Goal: Communication & Community: Answer question/provide support

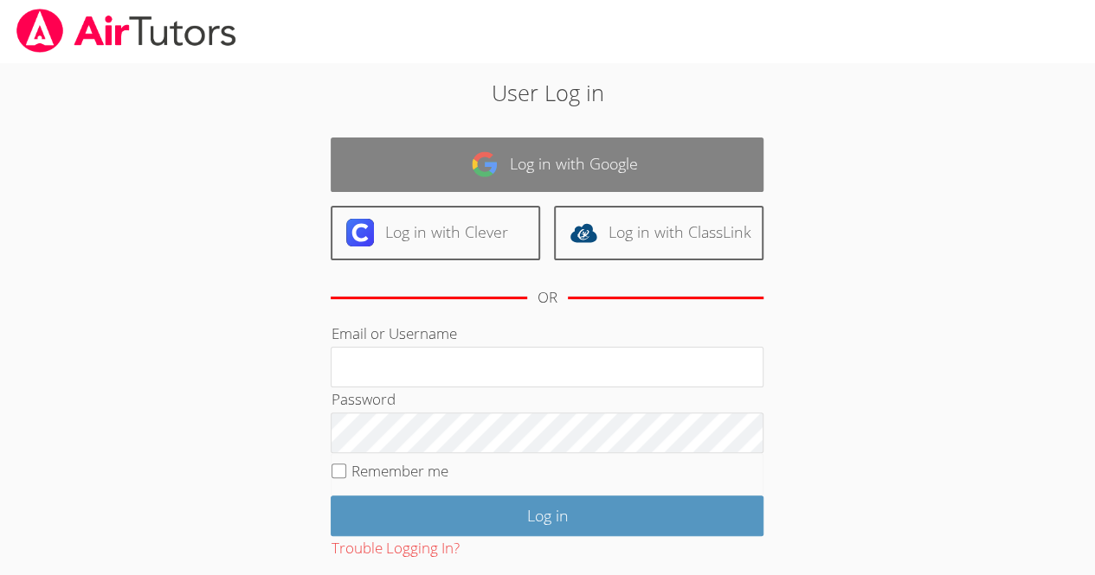
click at [554, 154] on link "Log in with Google" at bounding box center [547, 165] width 433 height 55
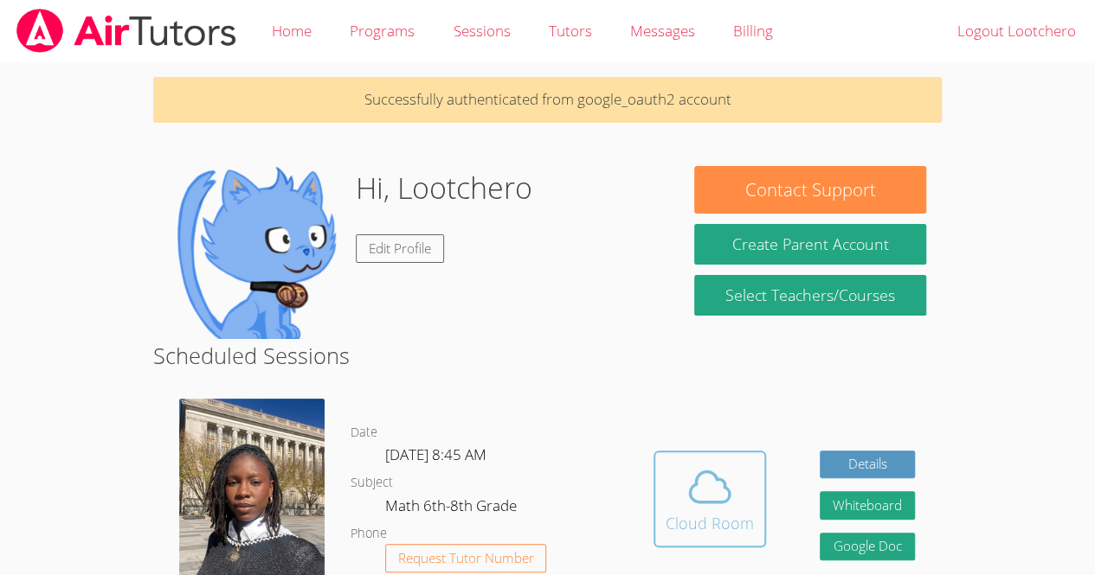
click at [727, 516] on div "Cloud Room" at bounding box center [709, 523] width 88 height 24
click at [687, 521] on div "Cloud Room" at bounding box center [709, 523] width 88 height 24
click at [682, 466] on span at bounding box center [709, 487] width 88 height 48
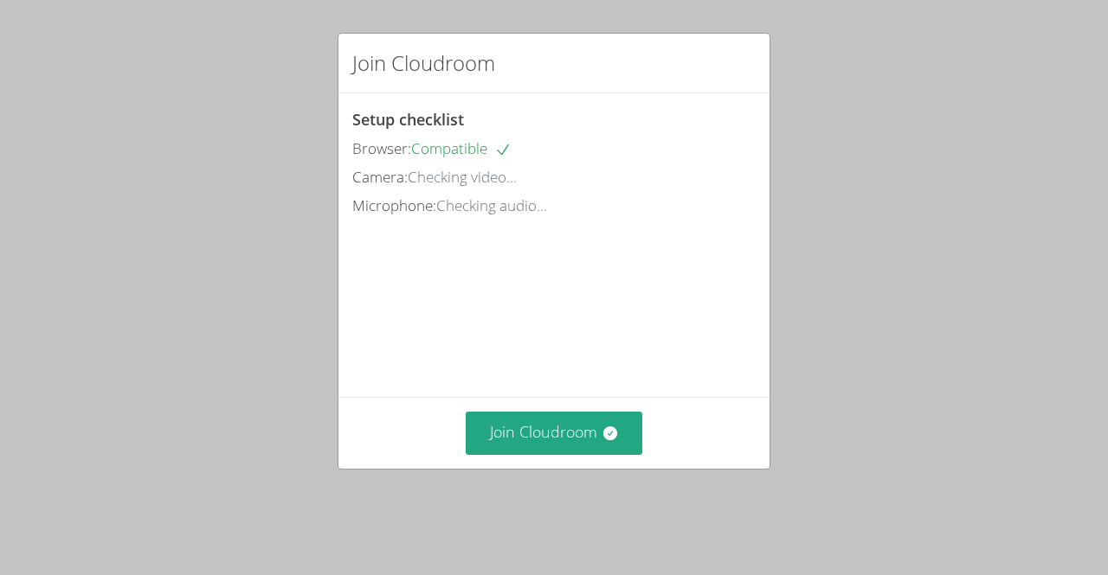
click at [554, 428] on div "Join Cloudroom" at bounding box center [553, 432] width 431 height 71
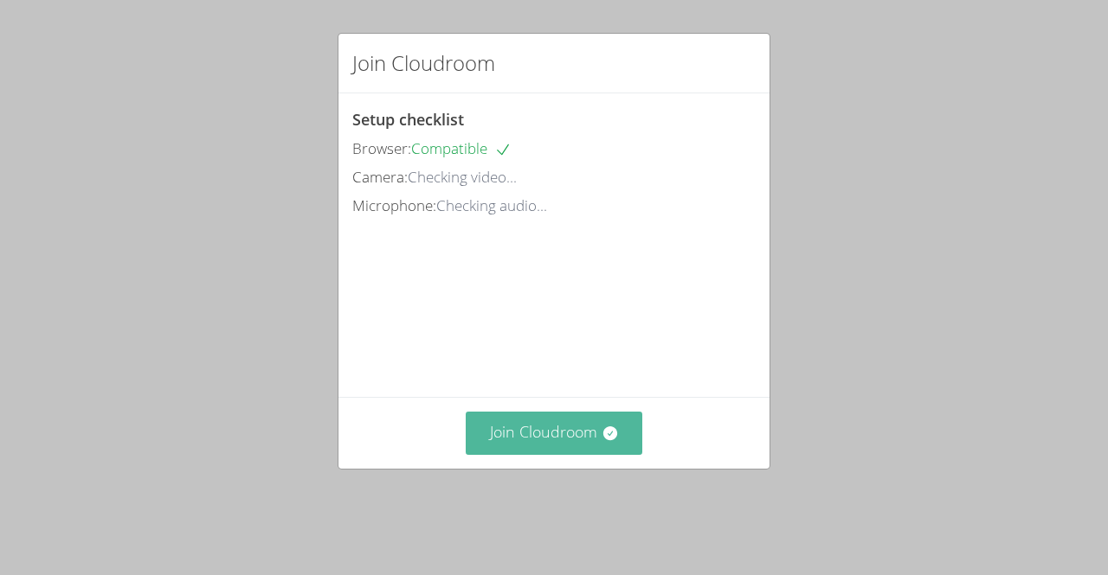
click at [575, 454] on button "Join Cloudroom" at bounding box center [554, 433] width 177 height 42
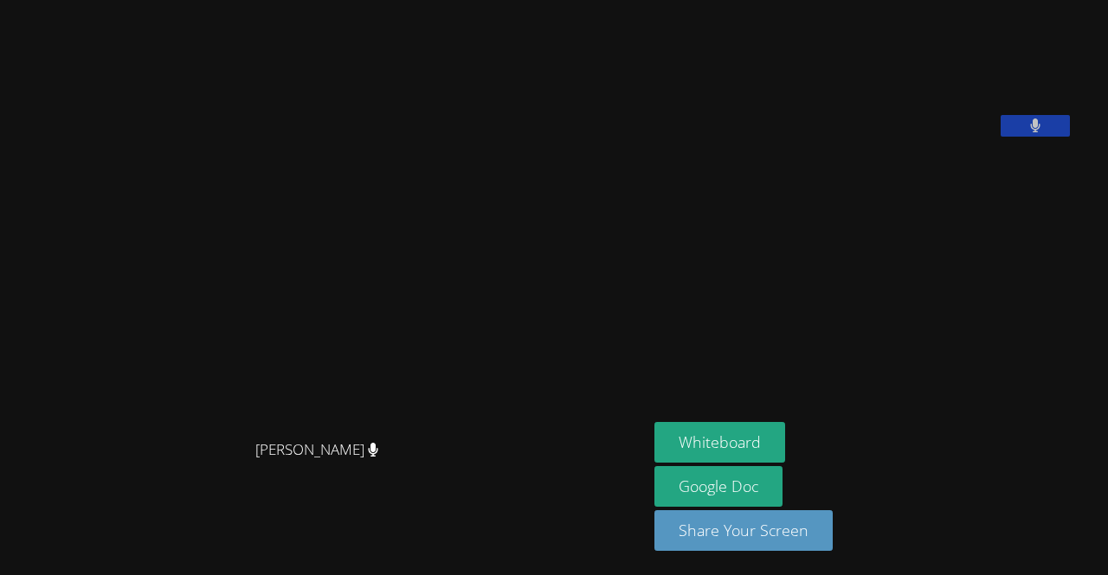
click at [0, 418] on main "[PERSON_NAME] [PERSON_NAME]" at bounding box center [323, 287] width 647 height 575
click at [702, 387] on aside "Lootchero [PERSON_NAME] Google Doc Share Your Screen" at bounding box center [863, 287] width 433 height 575
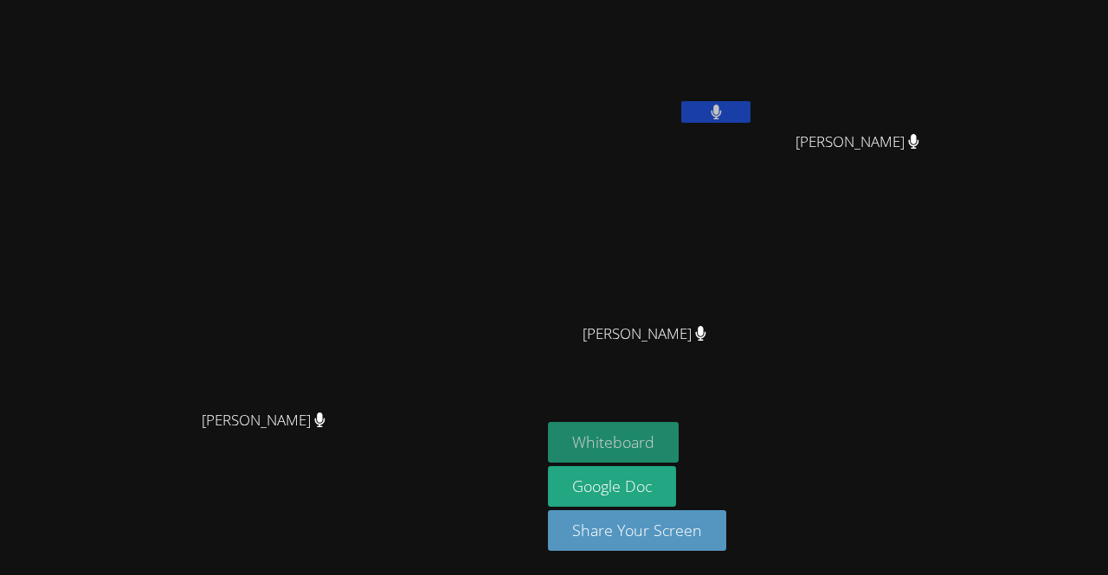
click at [612, 435] on button "Whiteboard" at bounding box center [613, 442] width 131 height 41
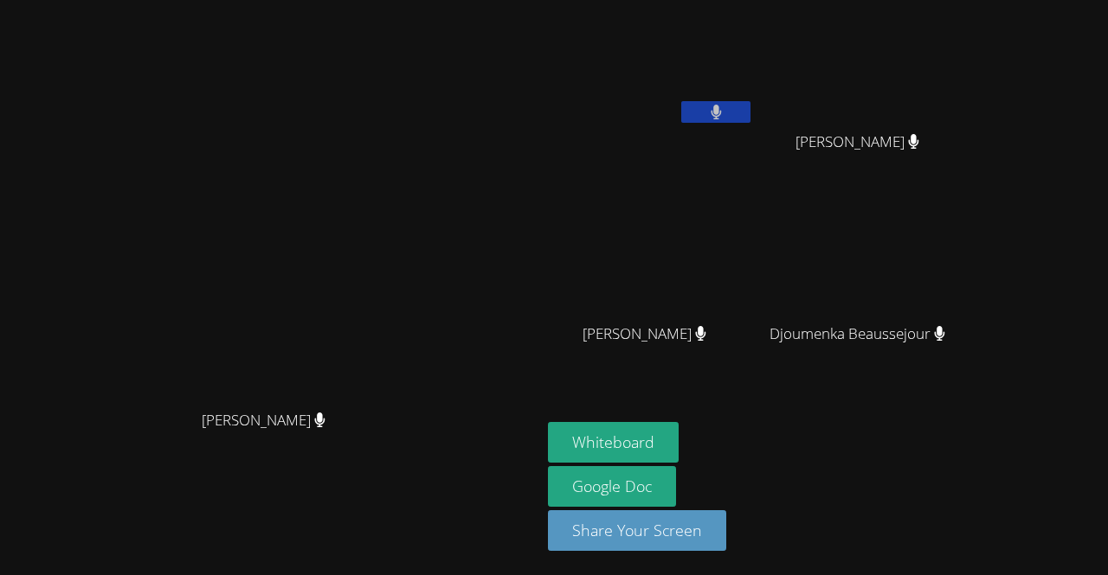
click at [494, 402] on div "[PERSON_NAME]" at bounding box center [270, 253] width 527 height 297
click at [329, 165] on video at bounding box center [271, 253] width 260 height 297
click at [396, 195] on video at bounding box center [271, 253] width 260 height 297
click at [401, 368] on video at bounding box center [271, 253] width 260 height 297
click at [725, 108] on icon at bounding box center [716, 112] width 18 height 15
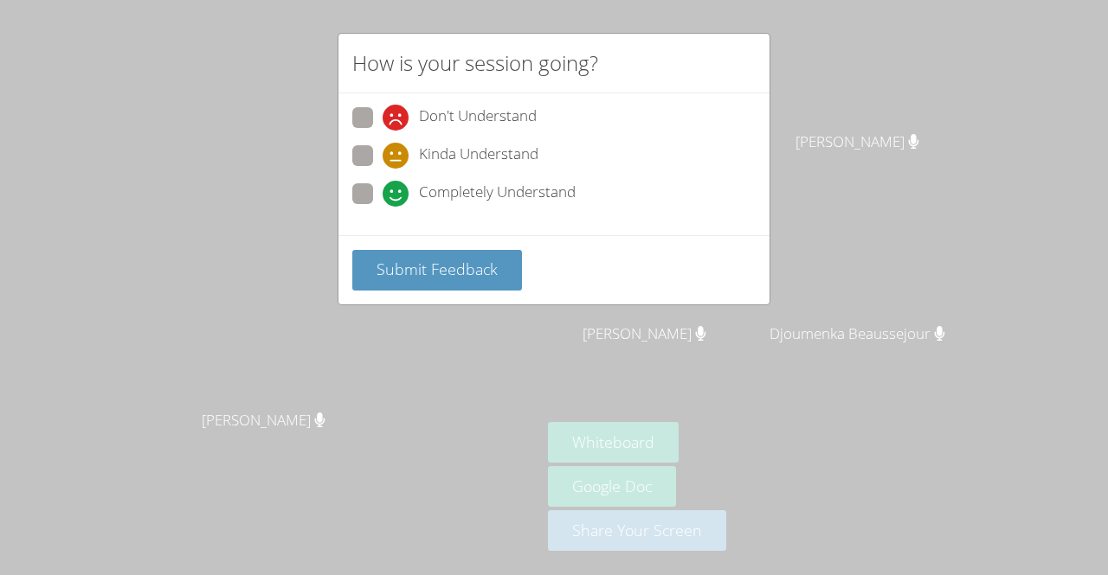
click at [613, 207] on div "Completely Understand" at bounding box center [553, 198] width 403 height 31
click at [535, 116] on span "Don't Understand" at bounding box center [478, 118] width 118 height 26
click at [397, 116] on input "Don't Understand" at bounding box center [390, 114] width 15 height 15
radio input "true"
click at [530, 190] on span "Completely Understand" at bounding box center [497, 194] width 157 height 26
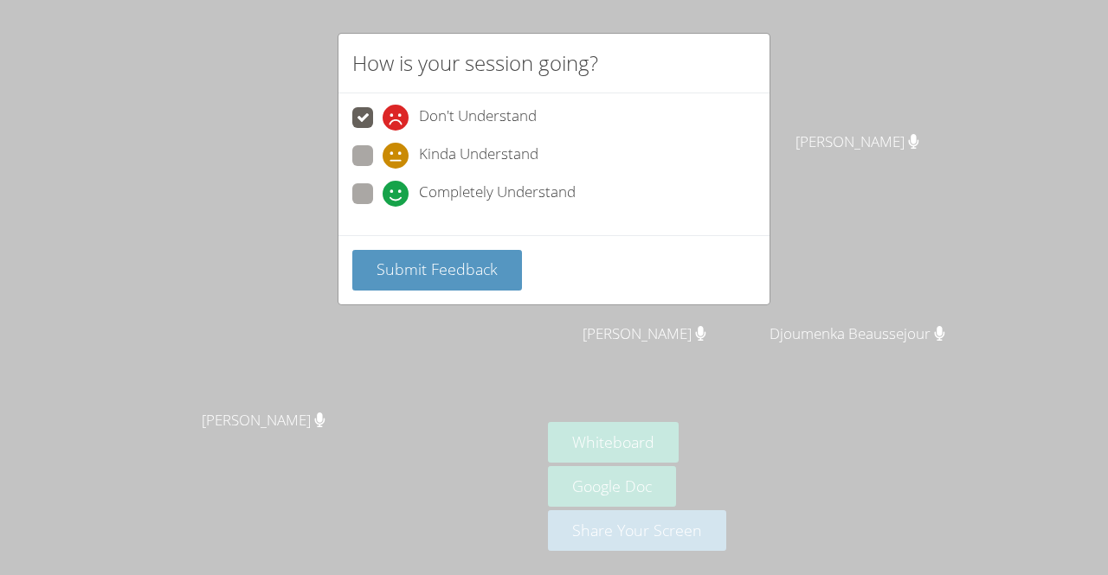
click at [397, 190] on input "Completely Understand" at bounding box center [390, 190] width 15 height 15
radio input "true"
click at [535, 158] on span "Kinda Understand" at bounding box center [478, 156] width 119 height 26
click at [397, 158] on input "Kinda Understand" at bounding box center [390, 152] width 15 height 15
radio input "true"
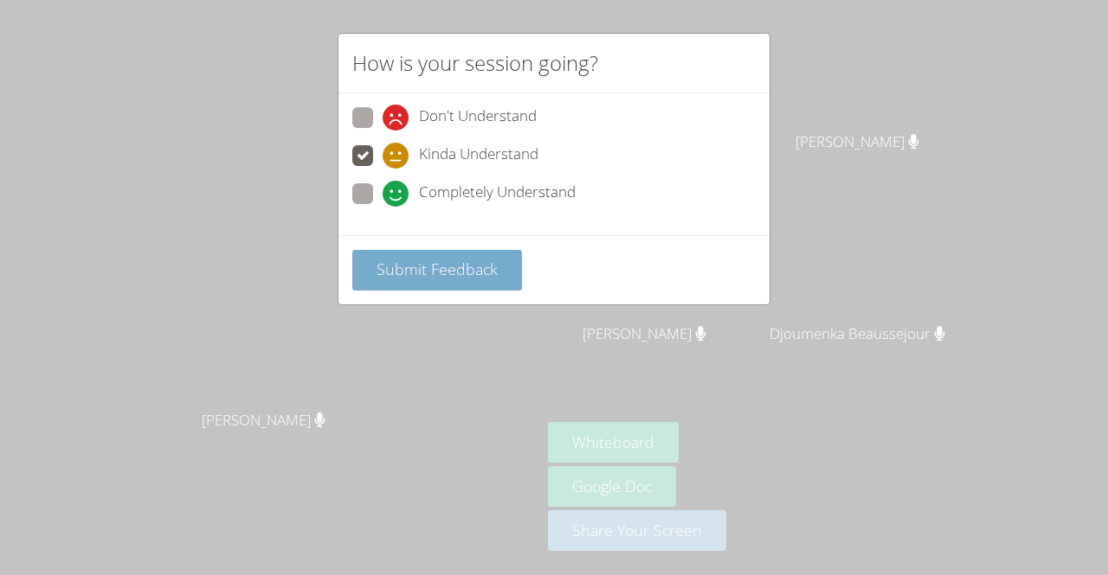
click at [483, 250] on button "Submit Feedback" at bounding box center [437, 270] width 170 height 41
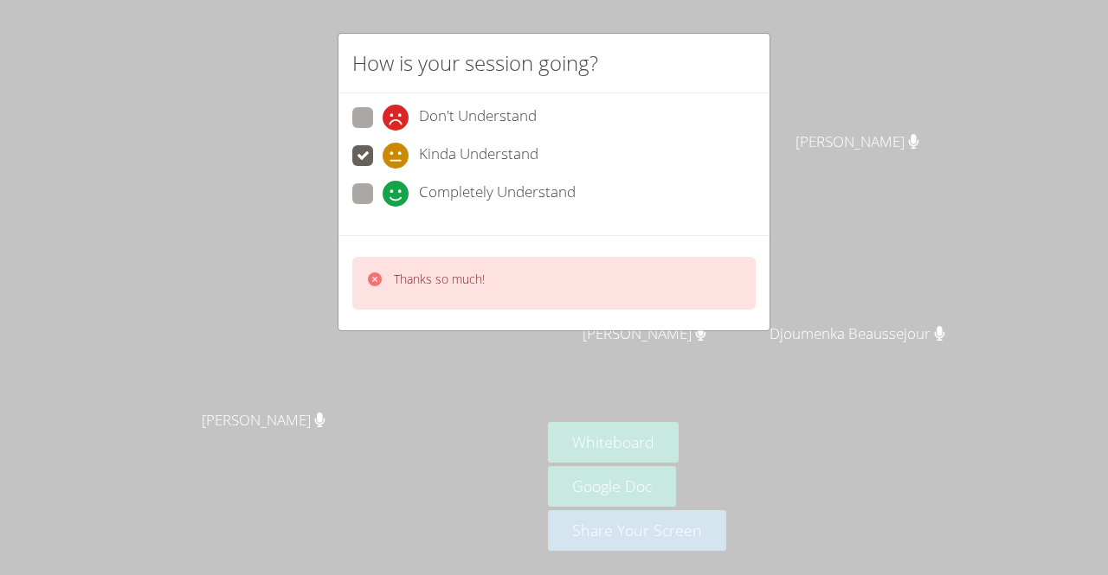
click at [540, 316] on div "Thanks so much!" at bounding box center [553, 282] width 431 height 95
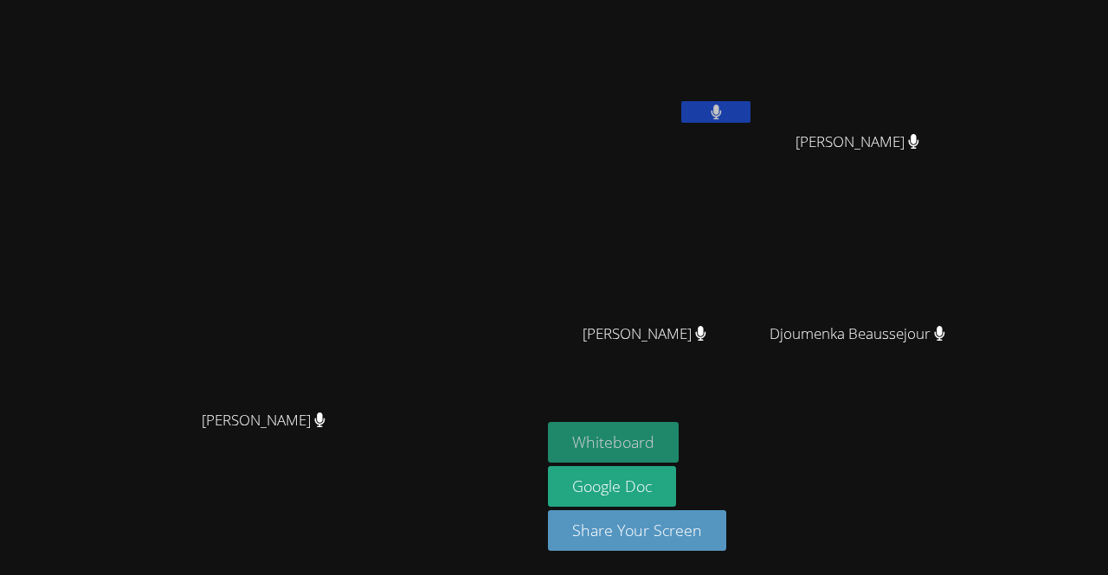
click at [678, 431] on button "Whiteboard" at bounding box center [613, 442] width 131 height 41
click at [548, 422] on button "Whiteboard" at bounding box center [613, 442] width 131 height 41
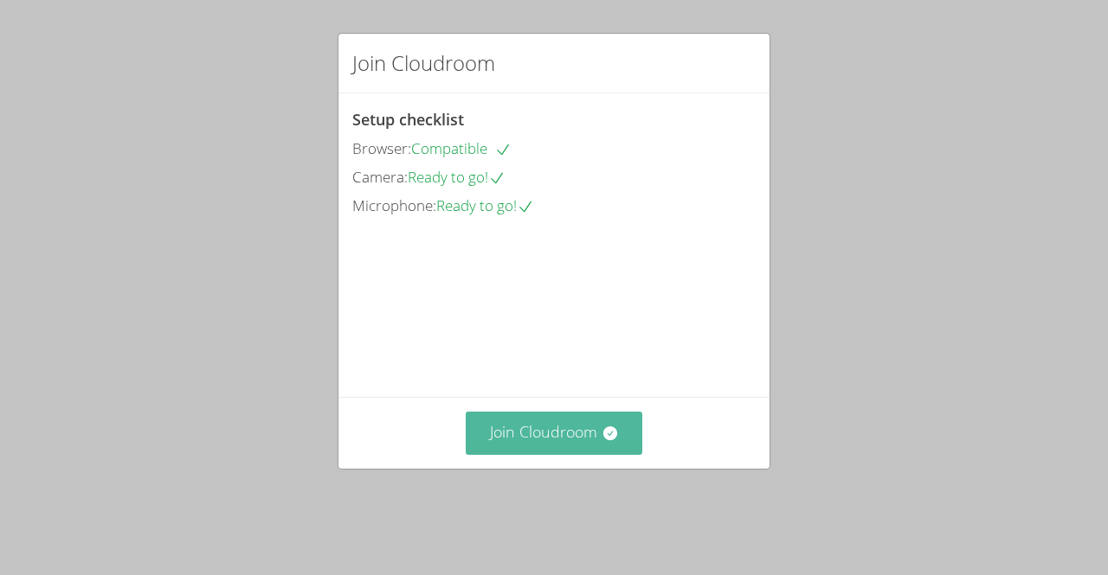
click at [606, 442] on icon at bounding box center [609, 433] width 17 height 17
click at [601, 442] on icon at bounding box center [609, 433] width 17 height 17
